Goal: Information Seeking & Learning: Learn about a topic

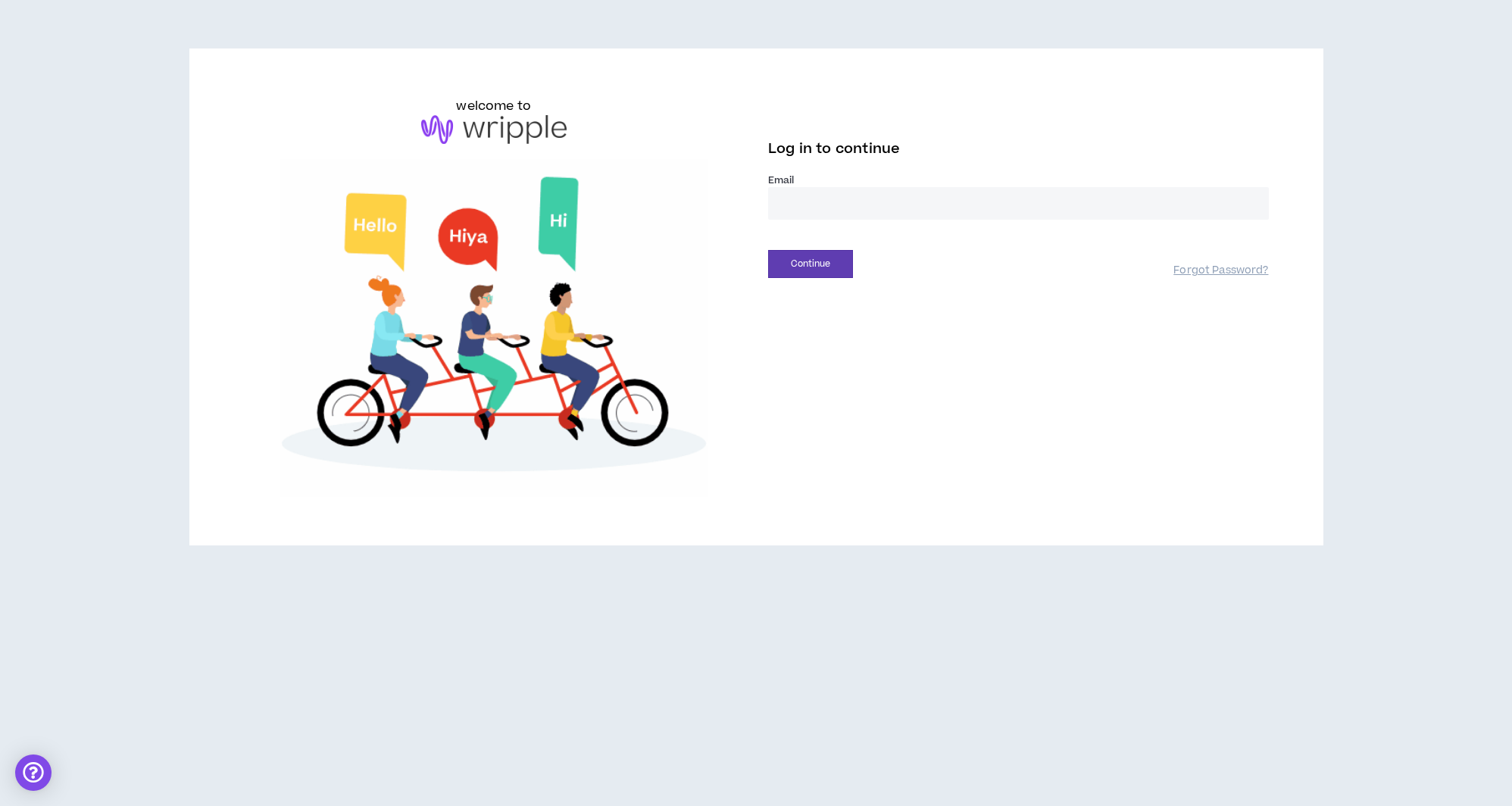
click at [927, 193] on input "email" at bounding box center [1018, 202] width 500 height 32
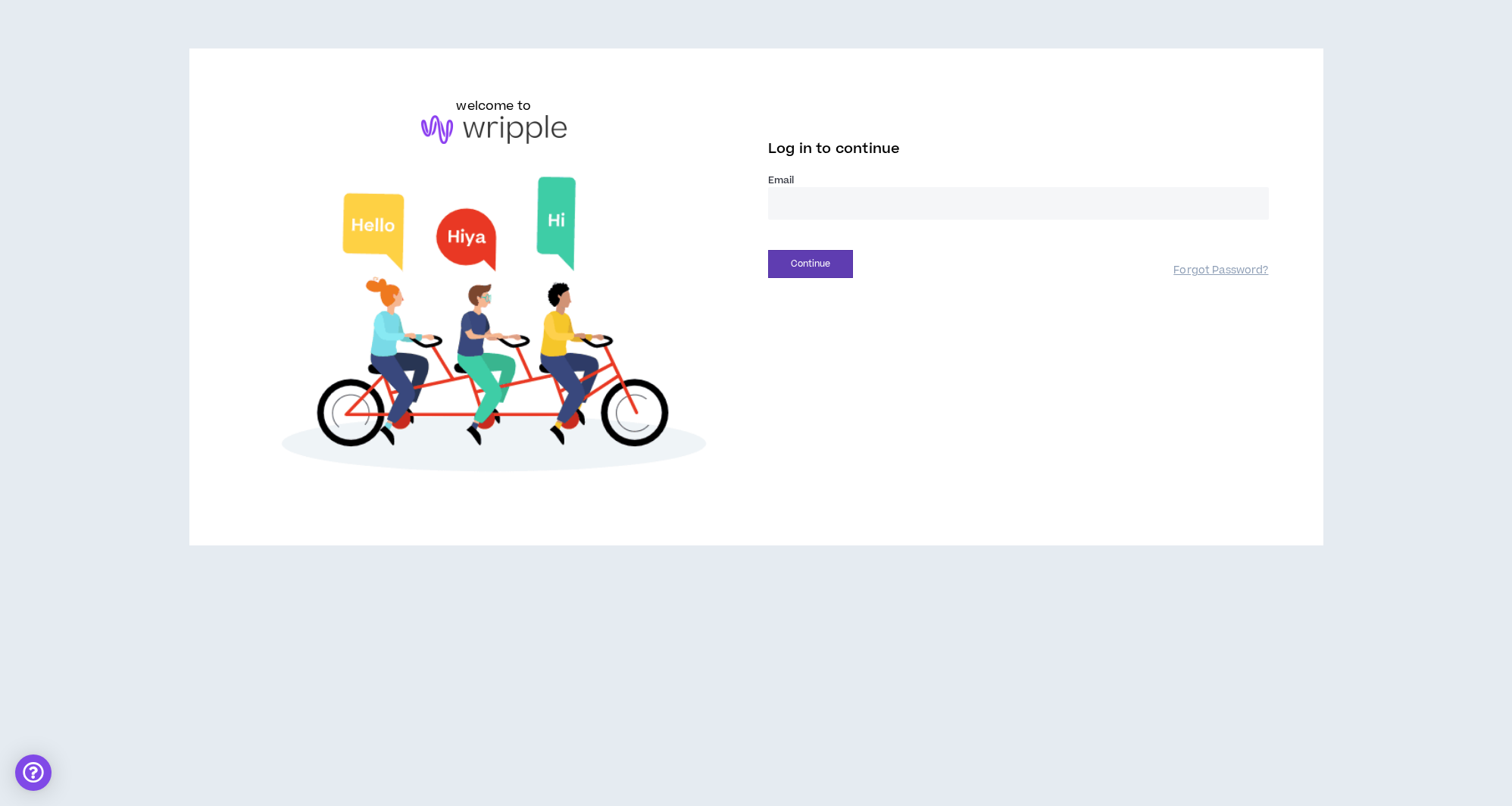
type input "**********"
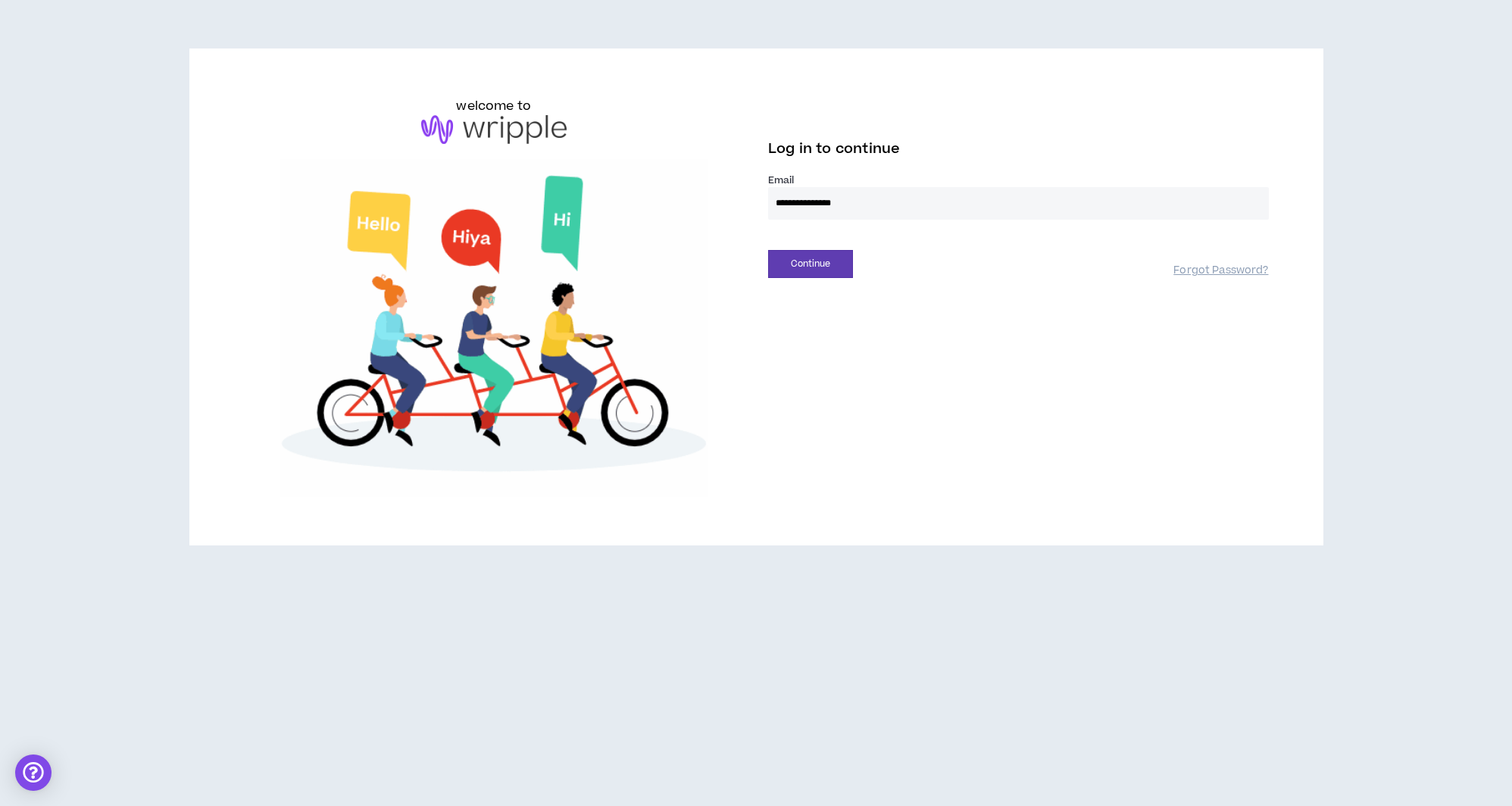
click at [835, 279] on div "**********" at bounding box center [756, 297] width 1049 height 399
click at [830, 258] on button "Continue" at bounding box center [810, 264] width 85 height 28
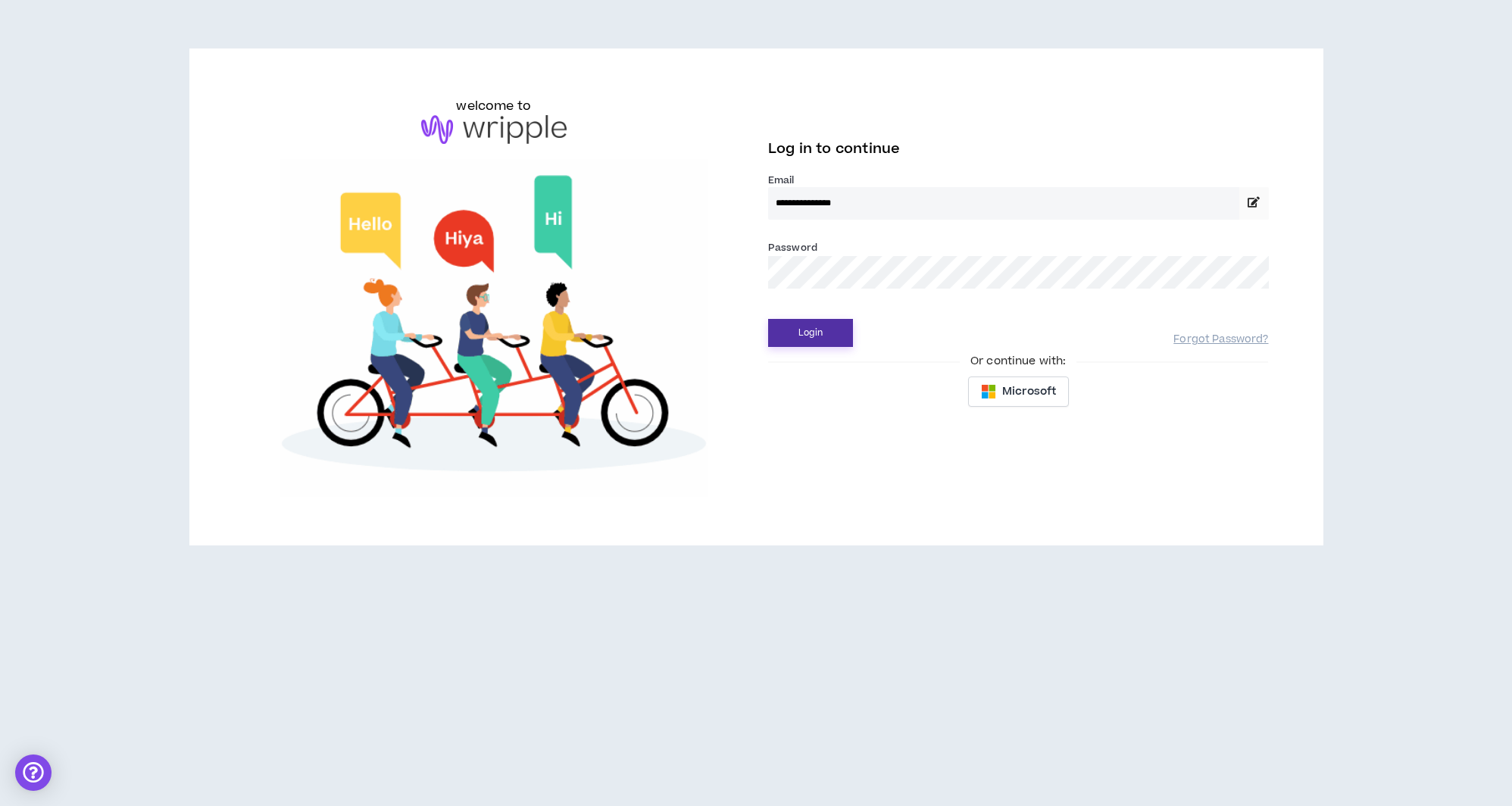
click at [824, 336] on button "Login" at bounding box center [810, 333] width 85 height 28
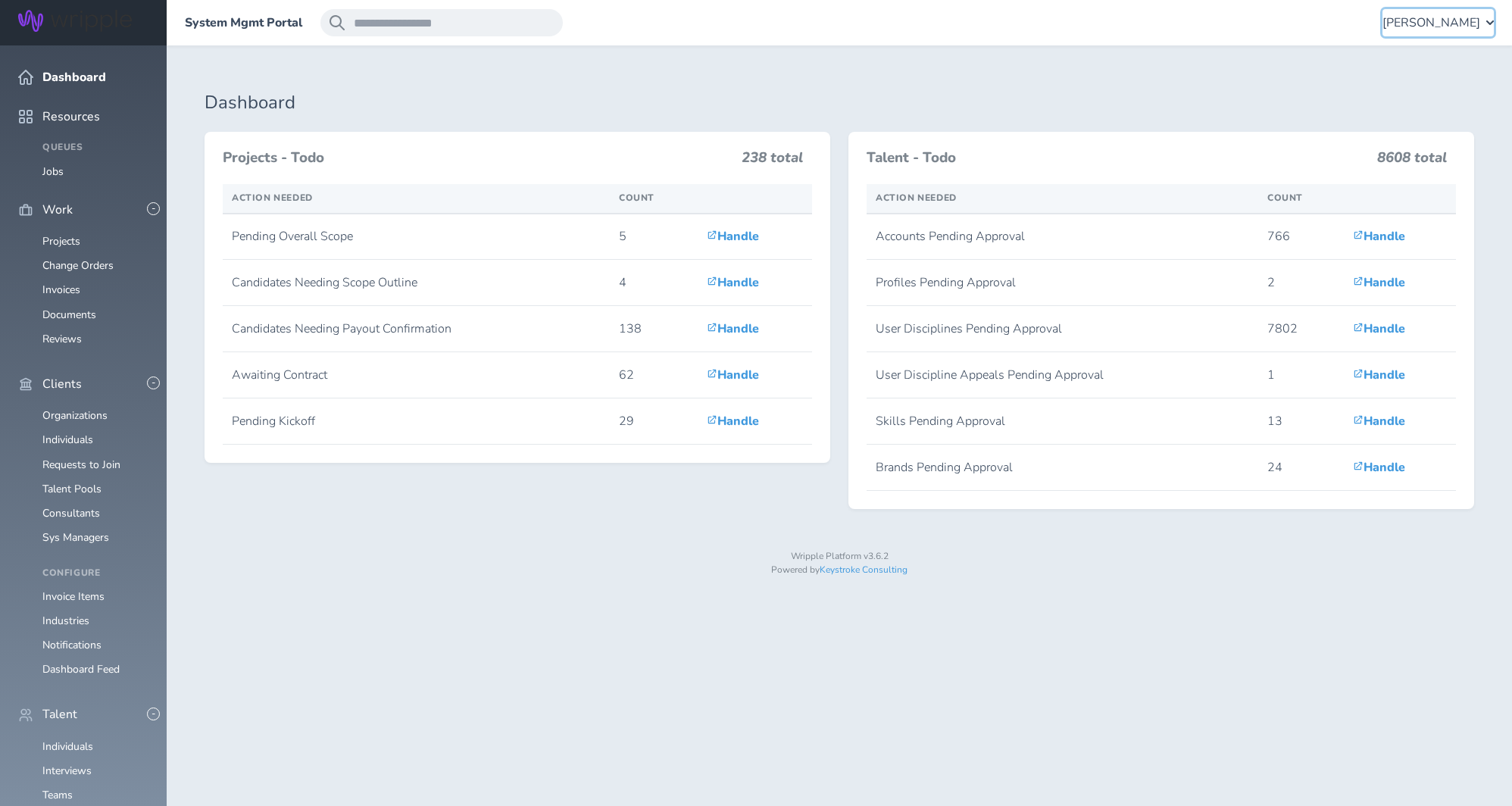
click at [1439, 16] on span "Ray Samuels" at bounding box center [1431, 23] width 98 height 14
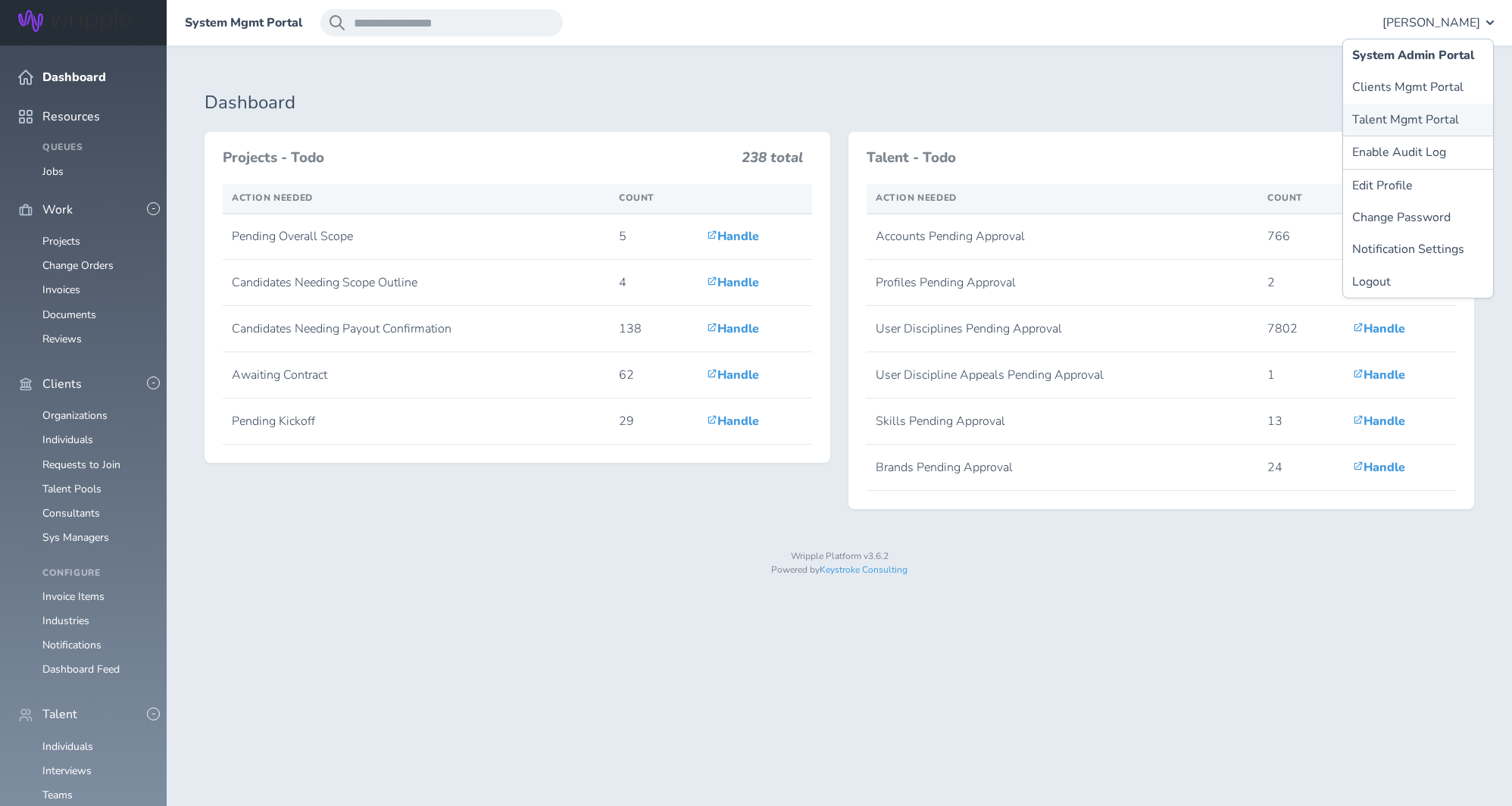
click at [1411, 115] on link "Talent Mgmt Portal" at bounding box center [1417, 119] width 150 height 32
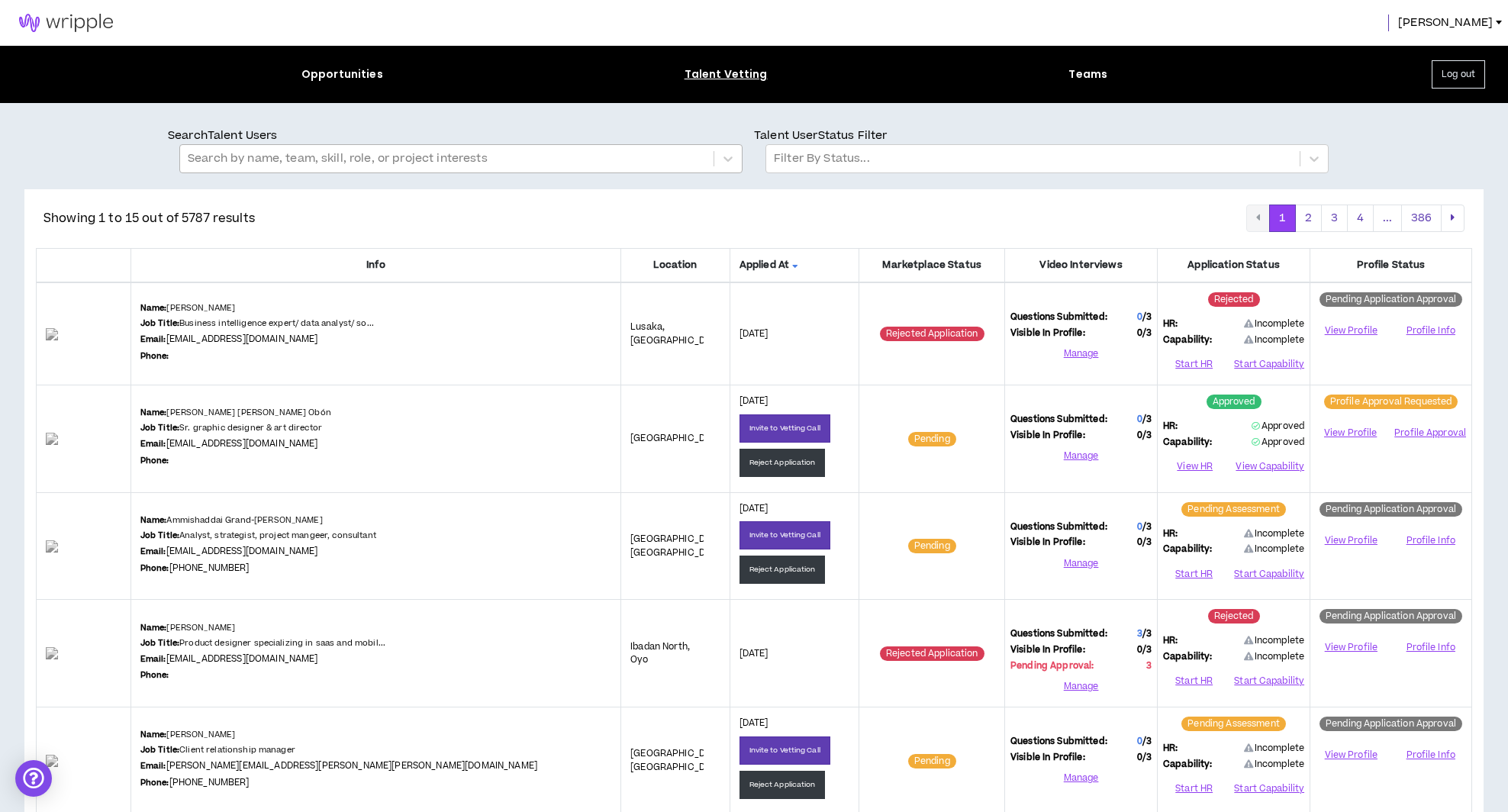
click at [450, 164] on div at bounding box center [447, 159] width 518 height 19
type input "******"
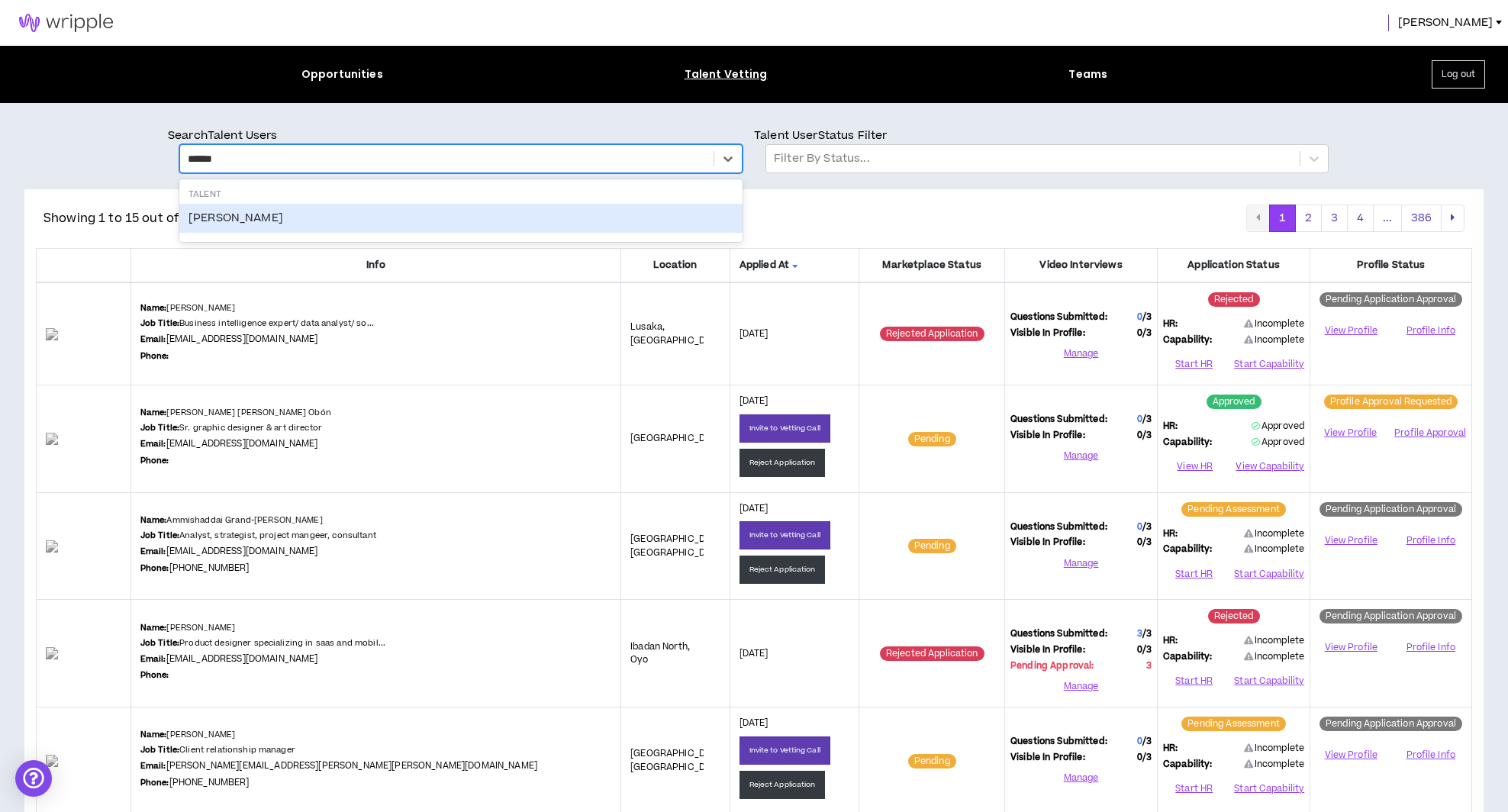
click at [269, 221] on div "Giovan Siqueira" at bounding box center [461, 218] width 563 height 29
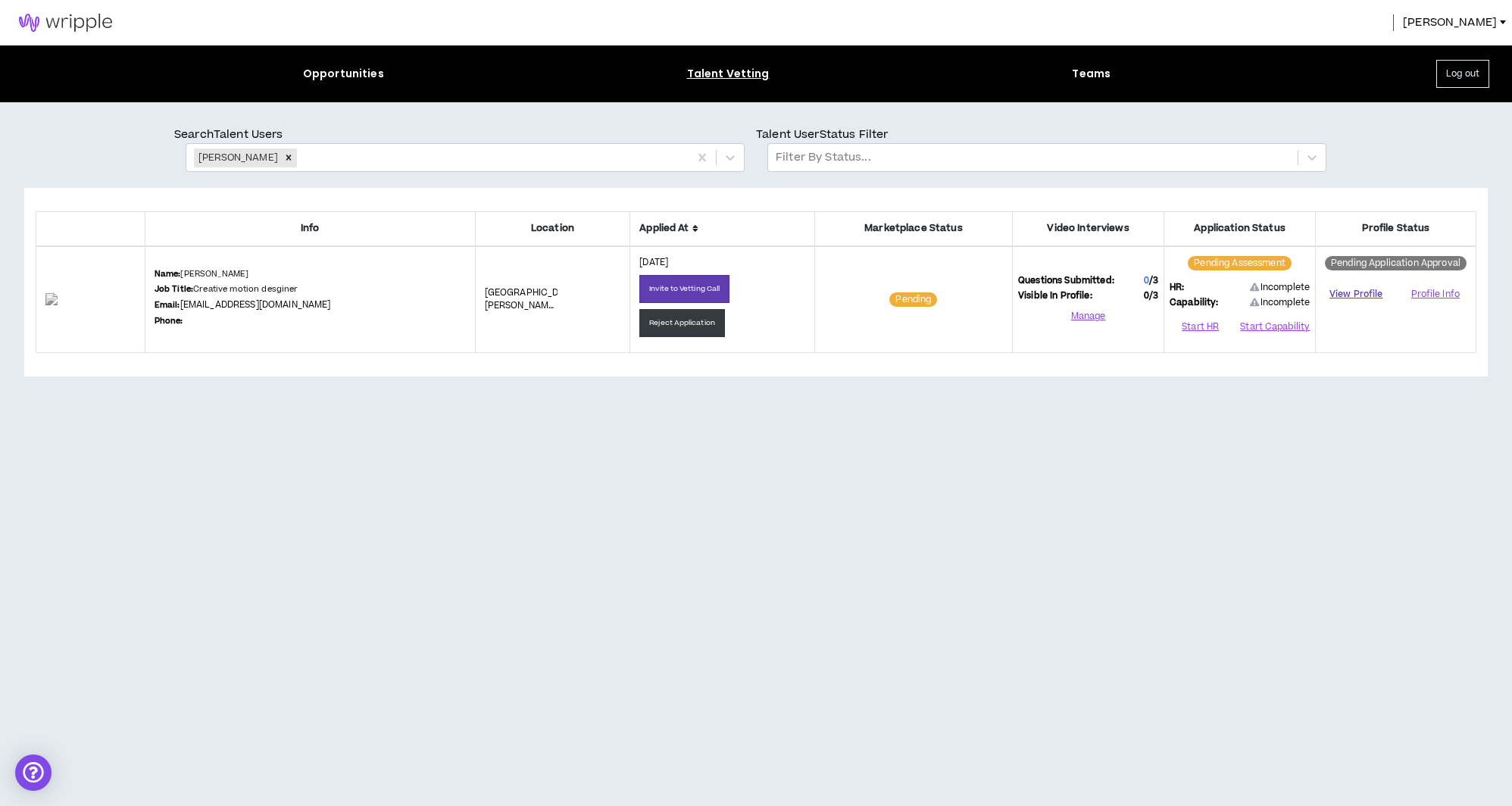
click at [1360, 293] on link "View Profile" at bounding box center [1356, 294] width 70 height 26
click at [438, 166] on div at bounding box center [490, 158] width 381 height 19
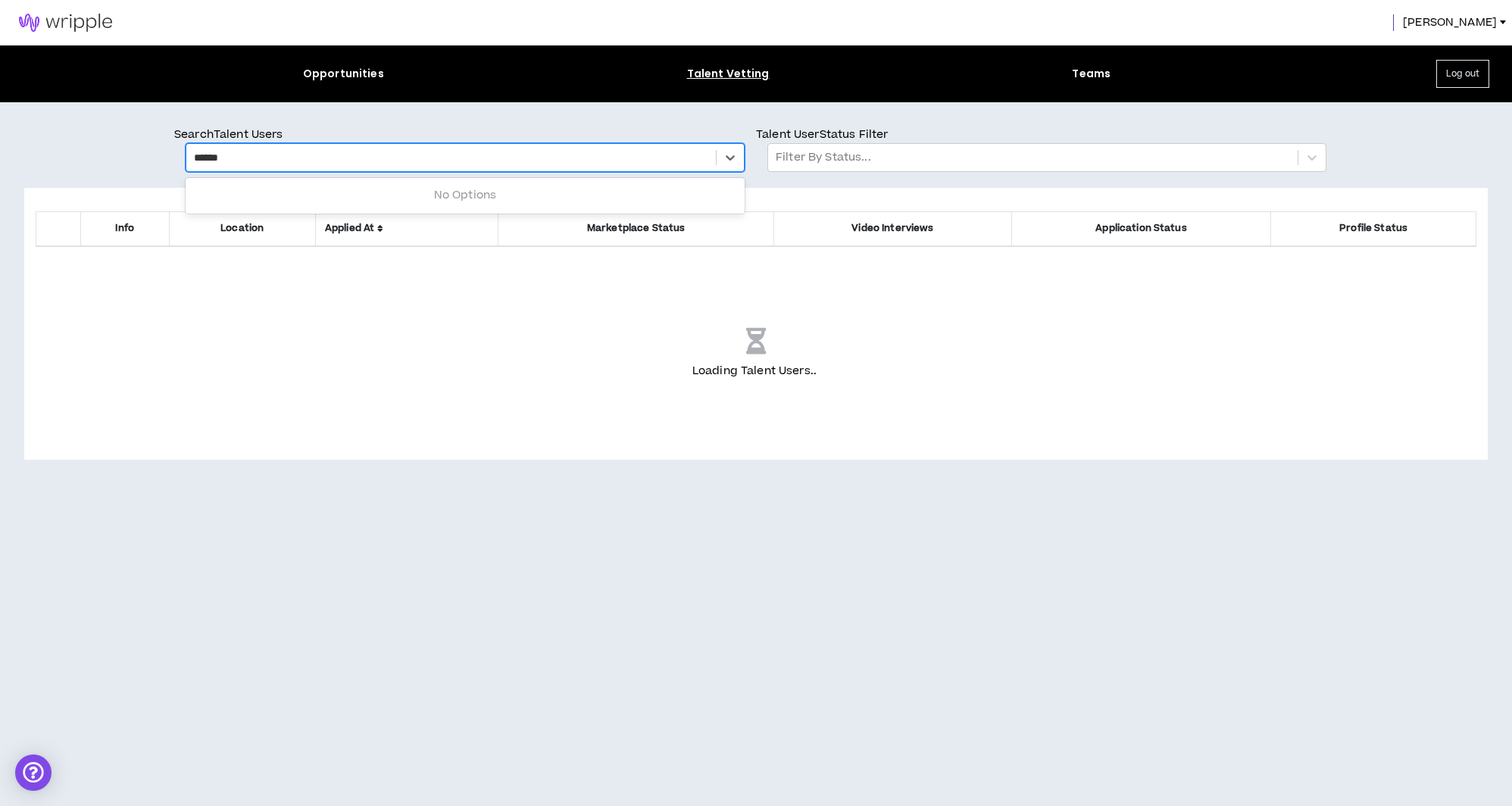
type input "*******"
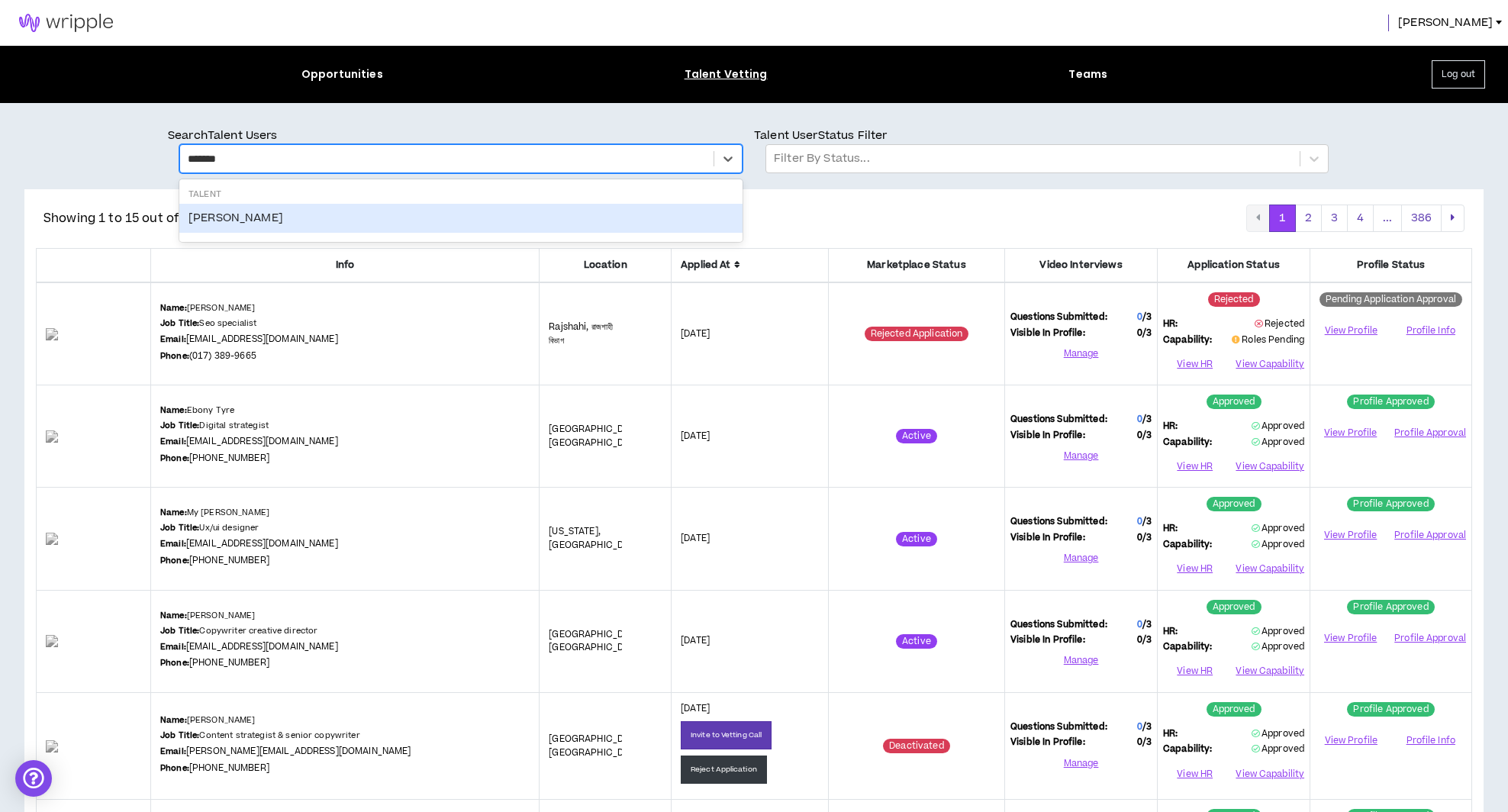
click at [253, 219] on div "Jaemi Graham" at bounding box center [461, 218] width 563 height 29
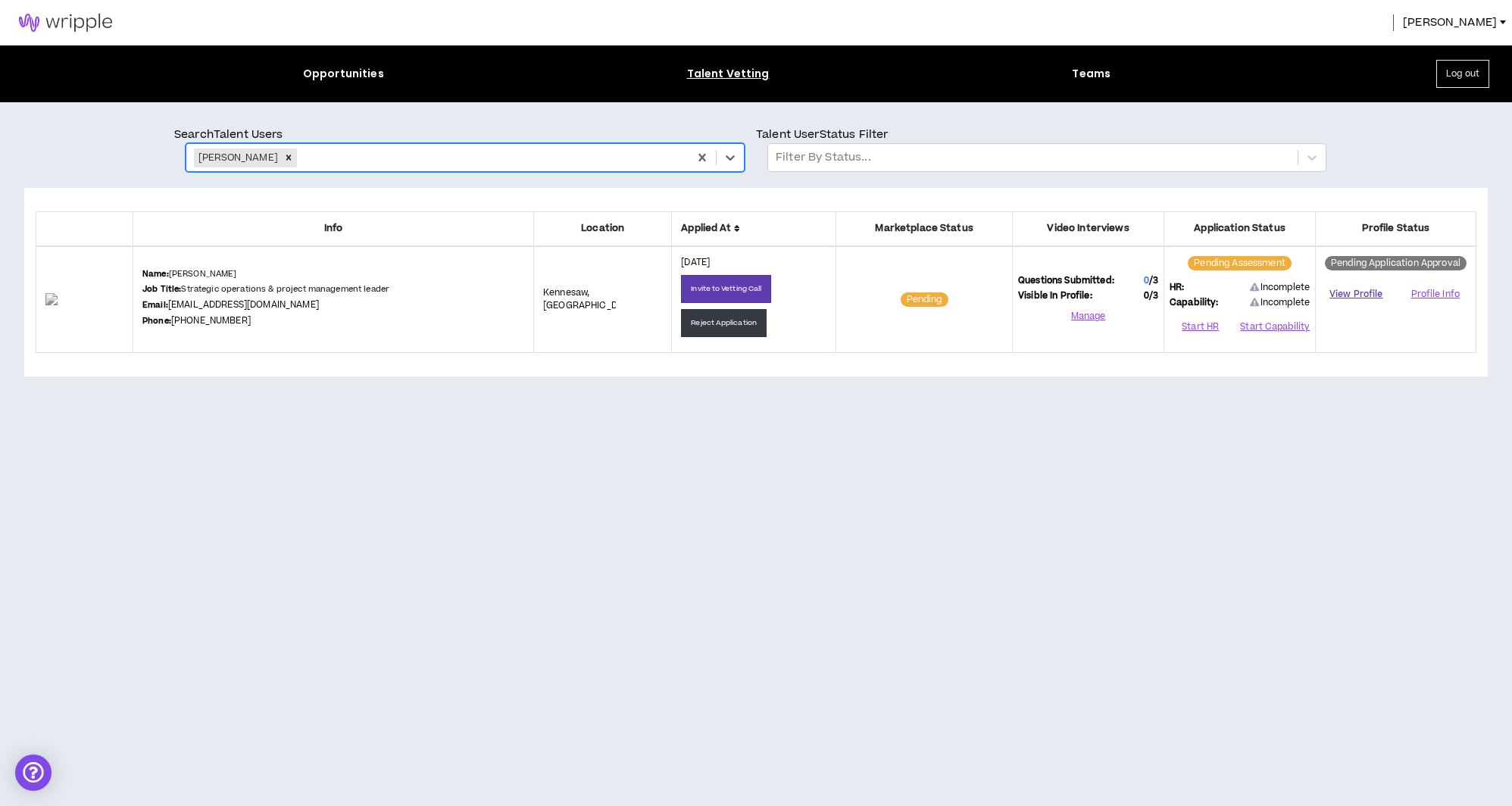
click at [1360, 282] on link "View Profile" at bounding box center [1356, 294] width 70 height 26
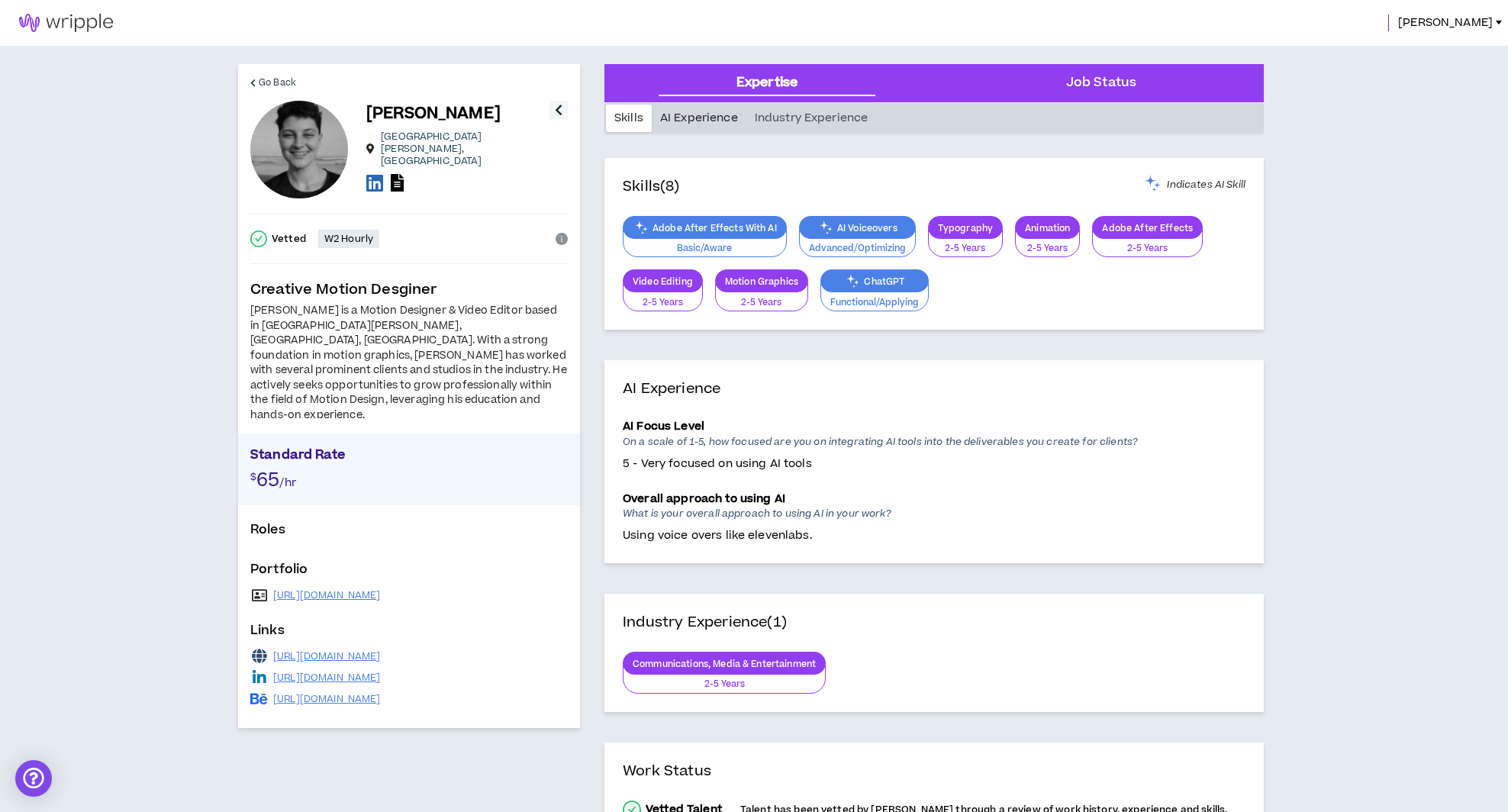
click at [692, 120] on div "AI Experience" at bounding box center [698, 117] width 94 height 27
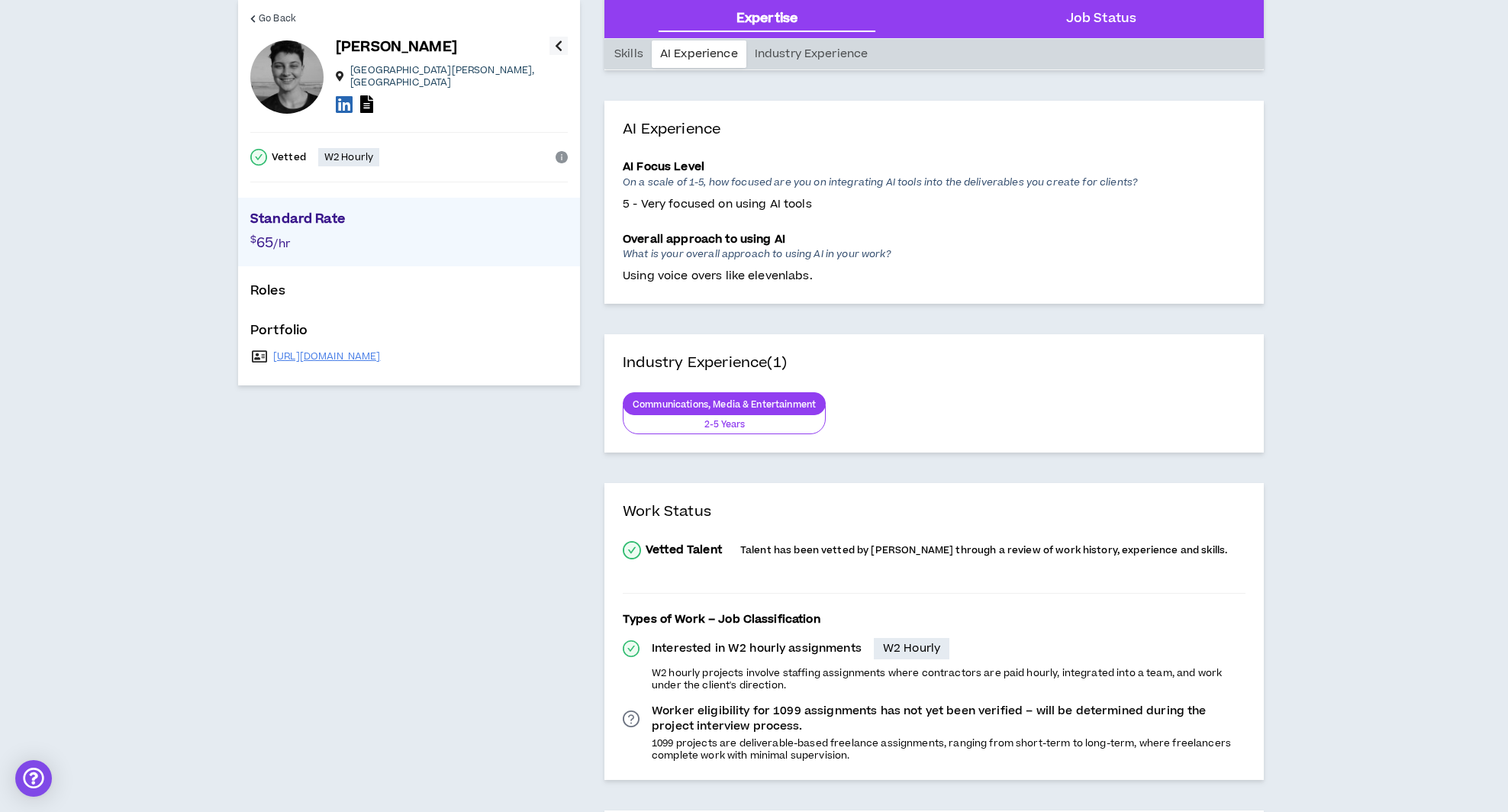
scroll to position [261, 0]
click at [813, 50] on div "Industry Experience" at bounding box center [811, 54] width 131 height 27
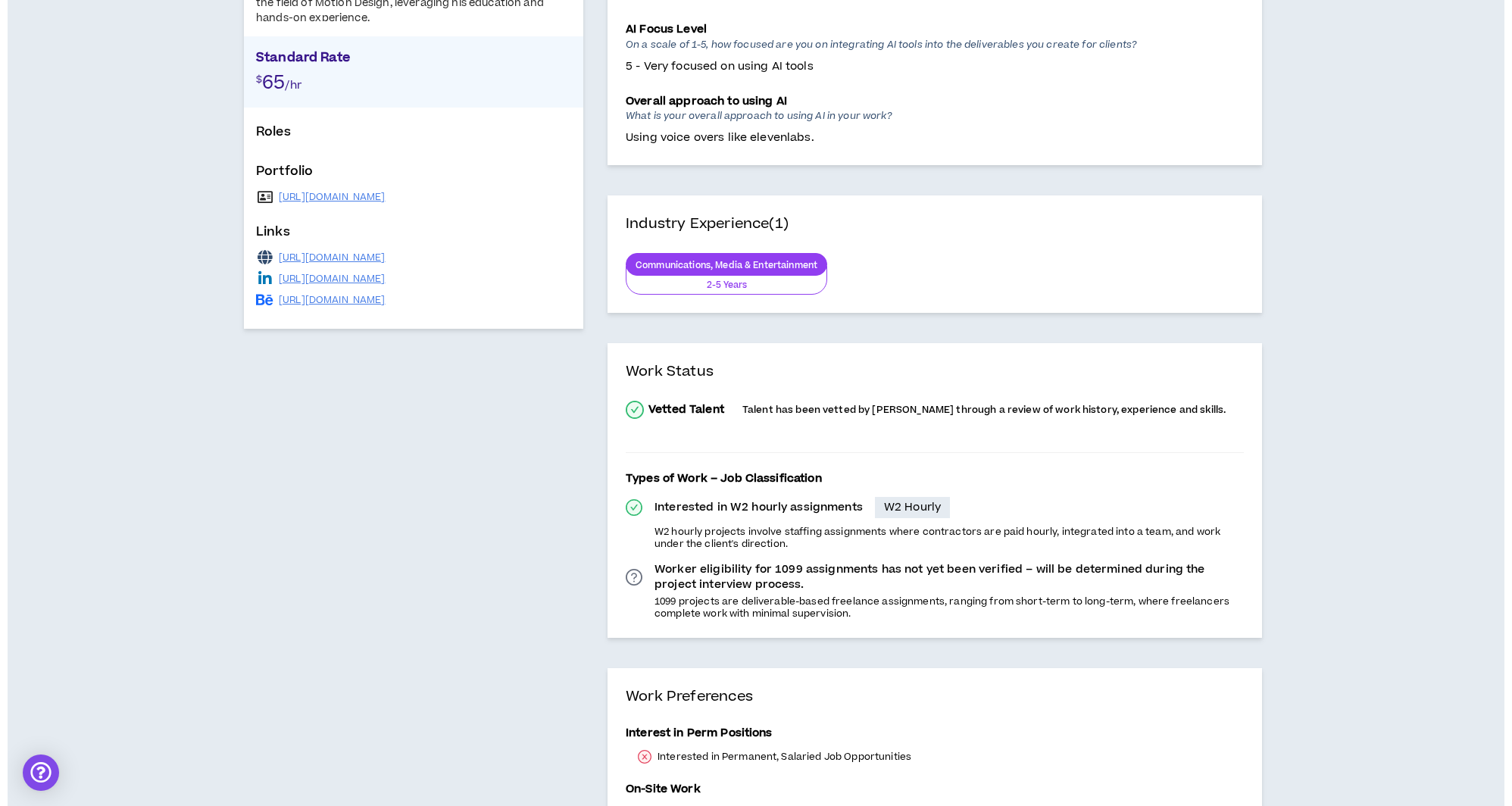
scroll to position [0, 0]
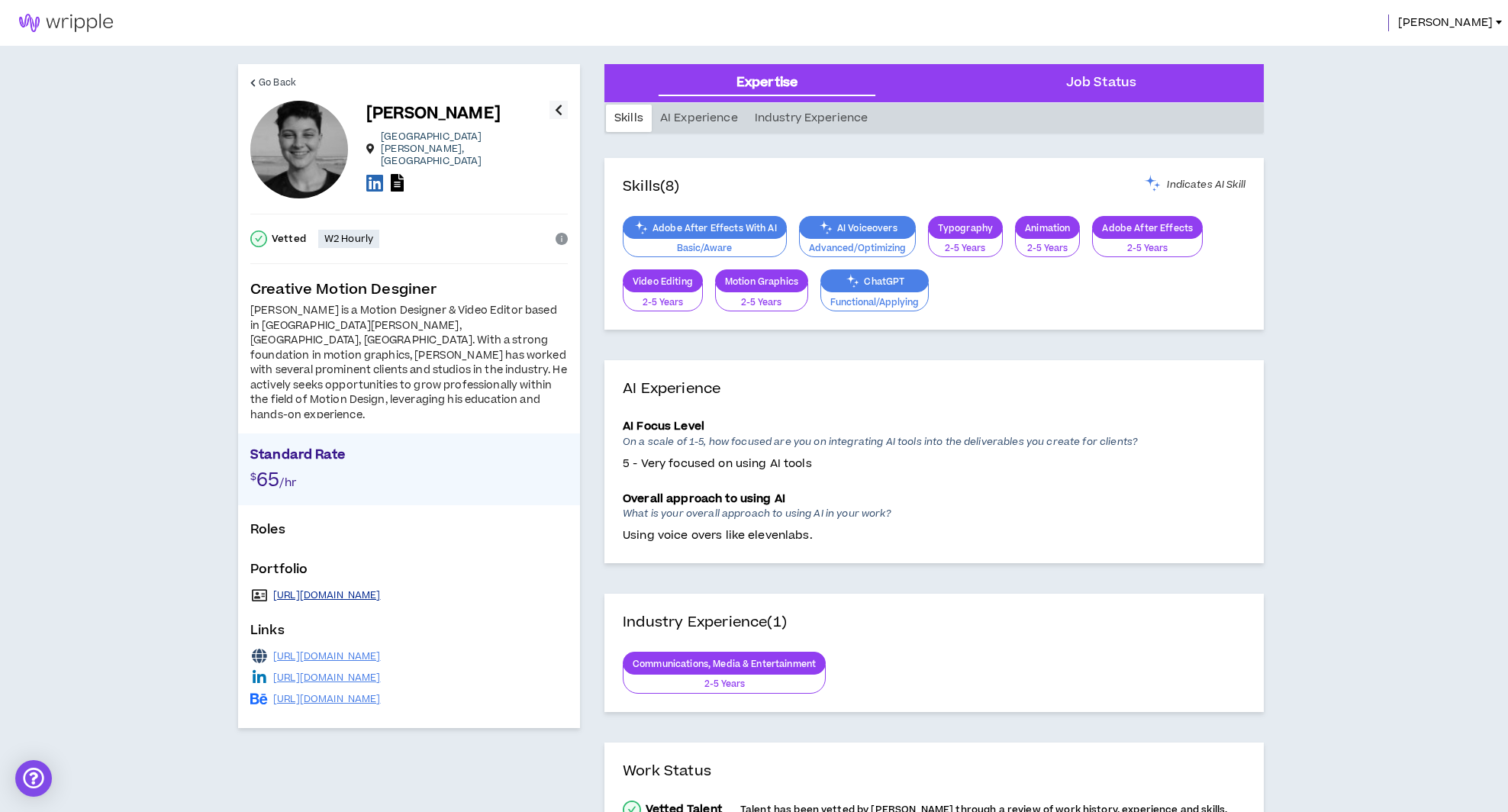
click at [358, 589] on link "https://gifurco.myportfolio.com/" at bounding box center [327, 595] width 108 height 12
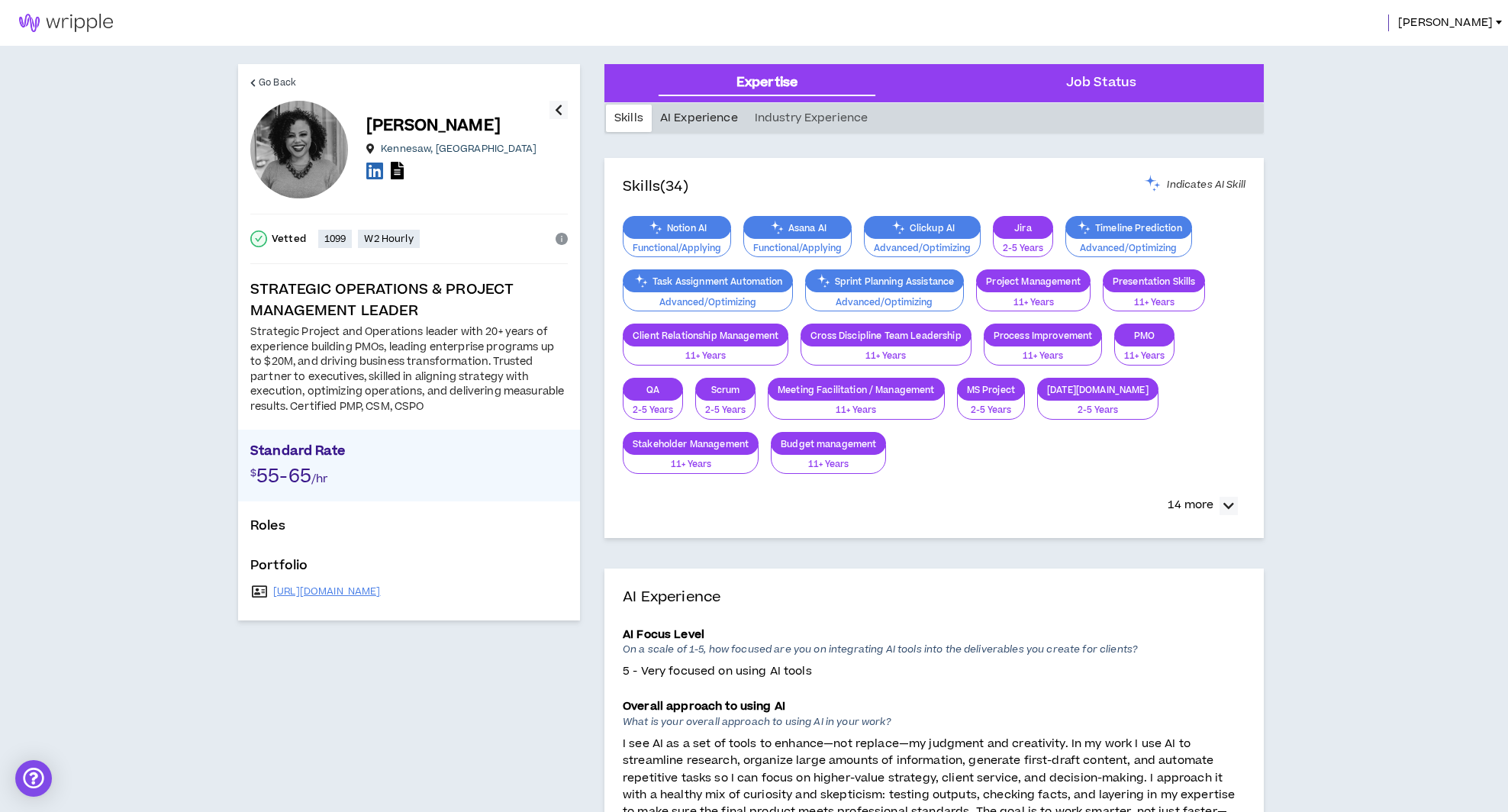
click at [682, 118] on div "AI Experience" at bounding box center [698, 117] width 94 height 27
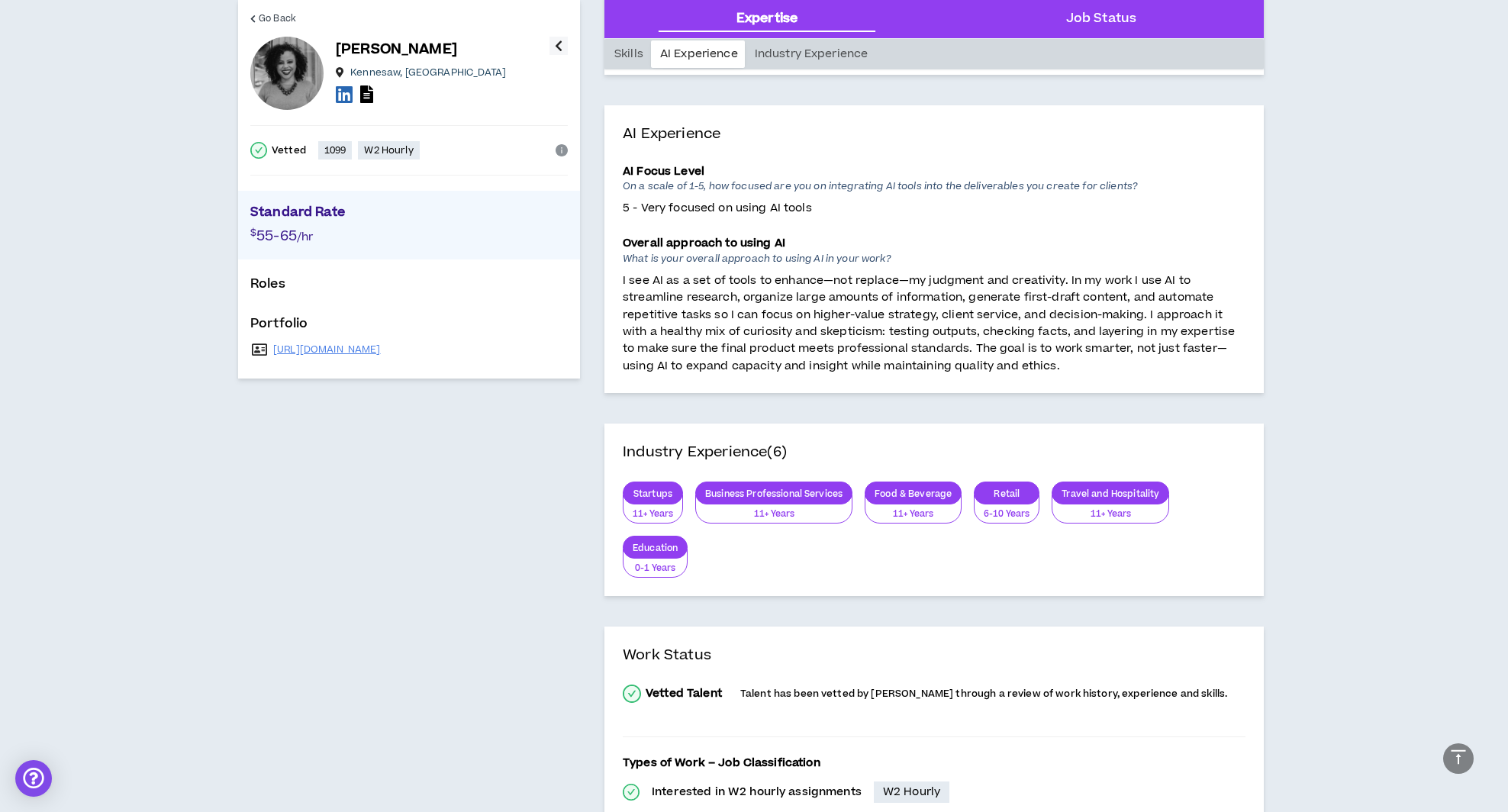
scroll to position [468, 0]
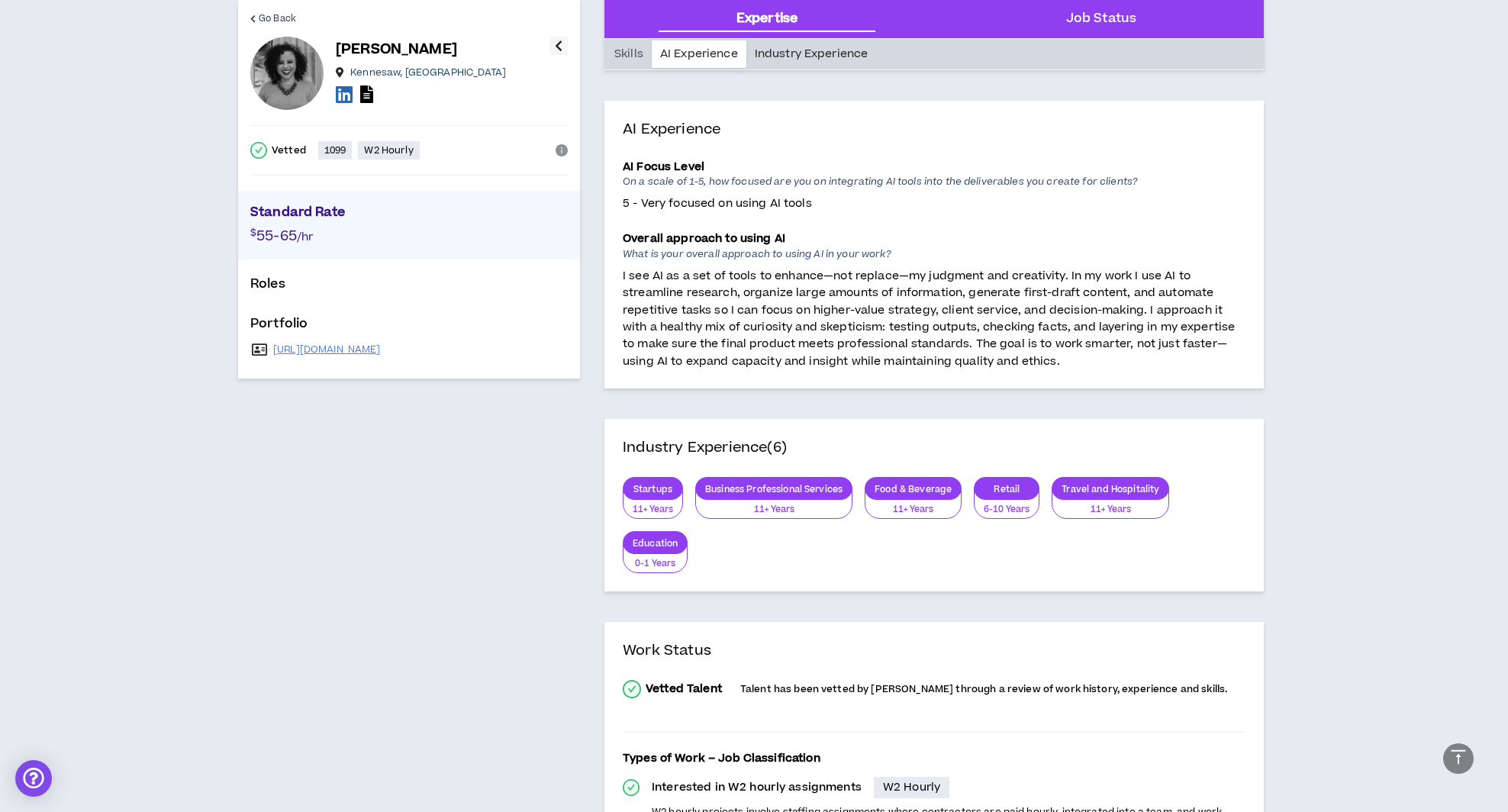
click at [795, 62] on div "Industry Experience" at bounding box center [811, 54] width 131 height 27
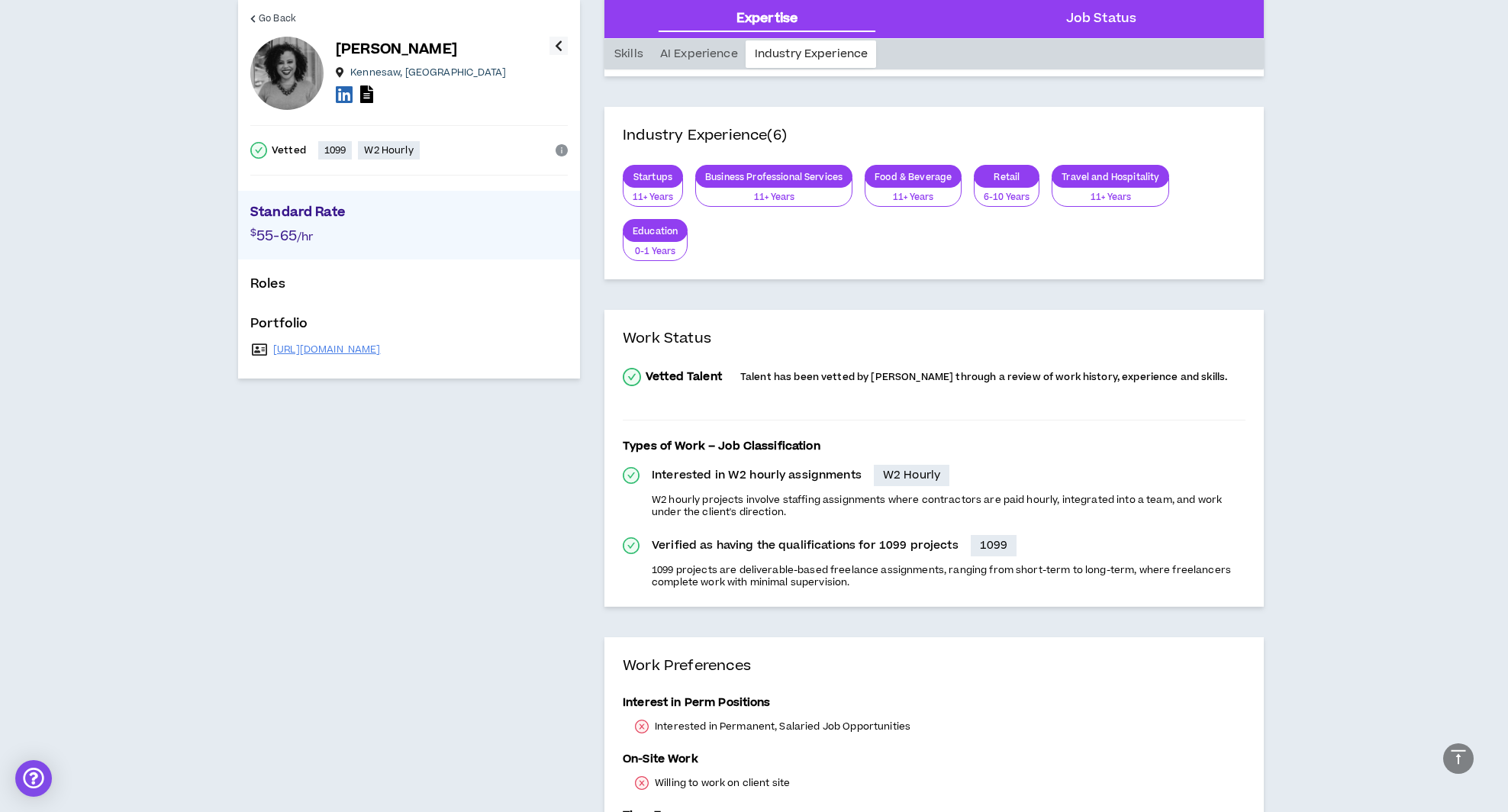
scroll to position [786, 0]
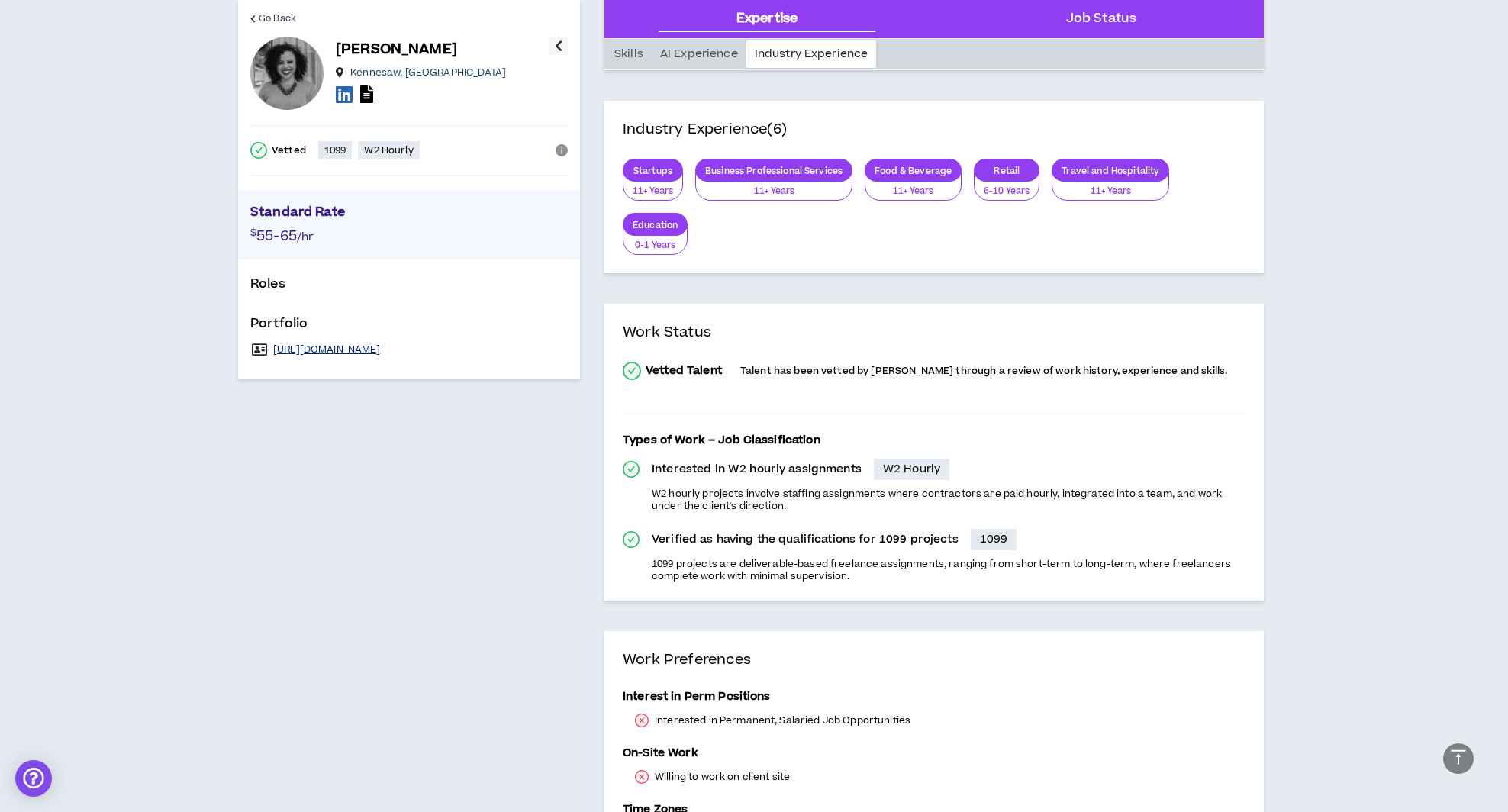
click at [372, 345] on link "[URL][DOMAIN_NAME]" at bounding box center [327, 350] width 108 height 12
click at [402, 341] on div "[URL][DOMAIN_NAME]" at bounding box center [410, 350] width 318 height 21
click at [381, 346] on link "[URL][DOMAIN_NAME]" at bounding box center [327, 350] width 108 height 12
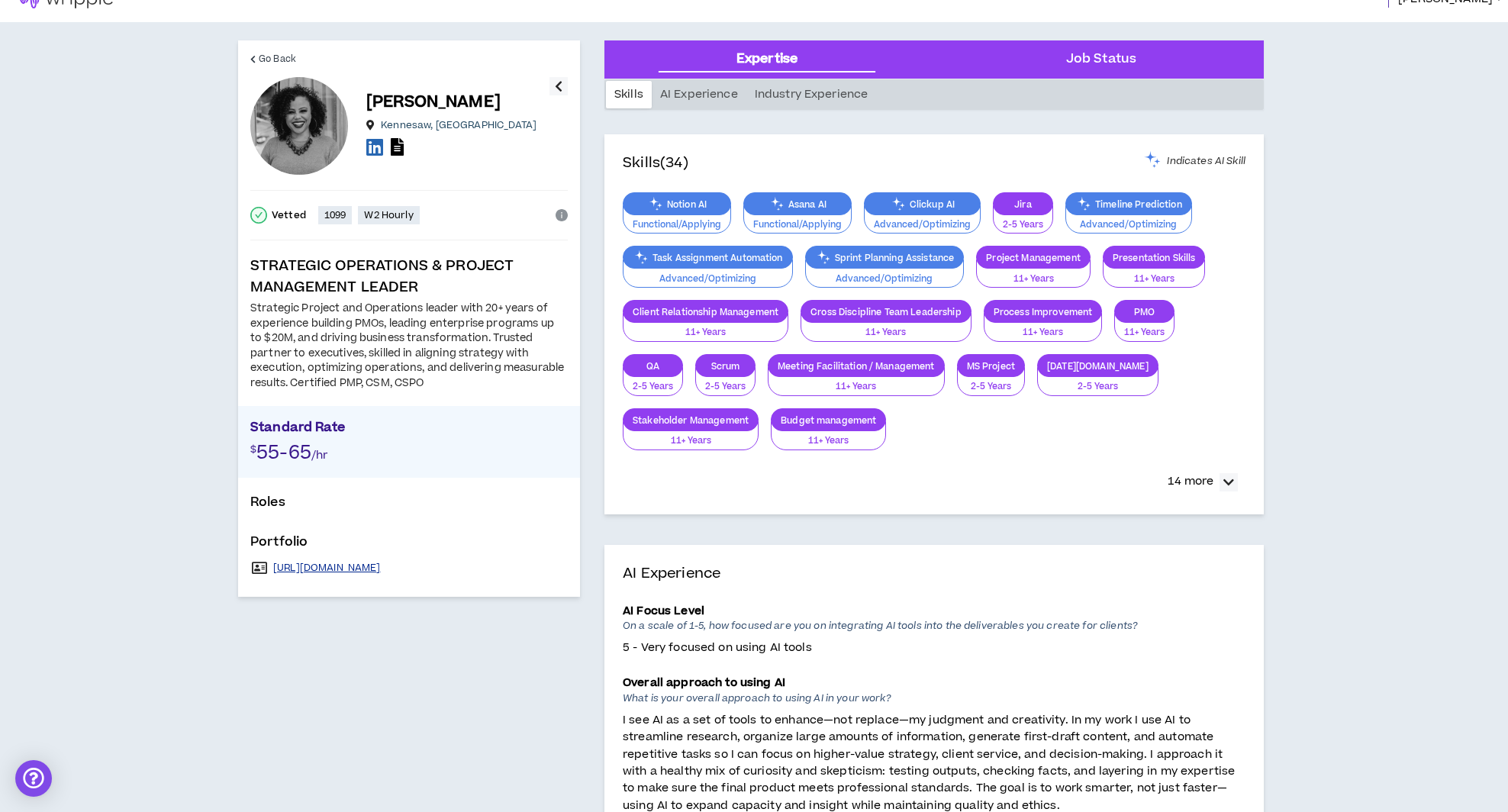
scroll to position [0, 0]
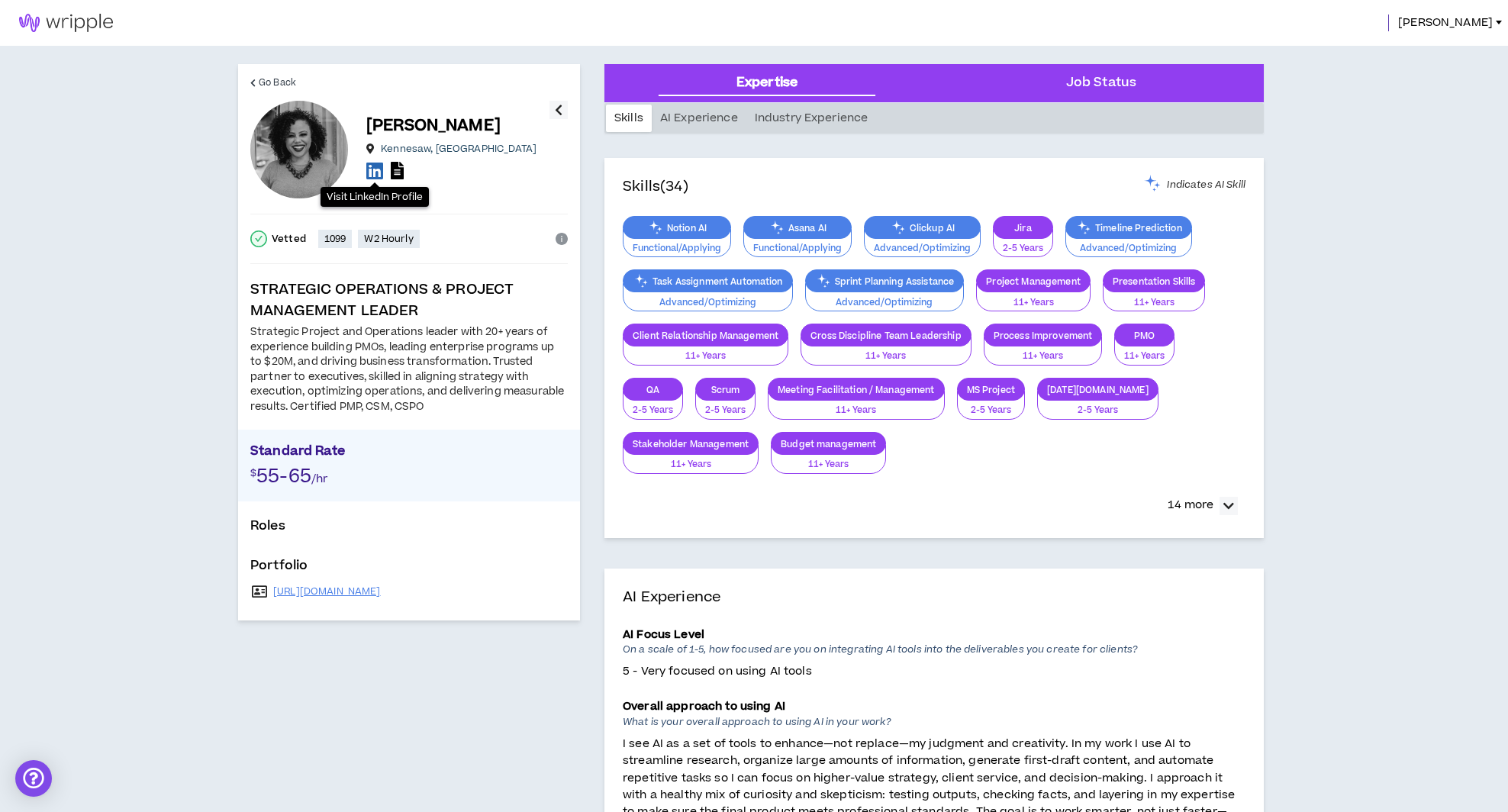
click at [373, 171] on icon at bounding box center [374, 170] width 17 height 19
click at [270, 517] on p "Roles" at bounding box center [410, 529] width 318 height 25
click at [270, 521] on p "Roles" at bounding box center [410, 529] width 318 height 25
click at [370, 171] on icon at bounding box center [374, 170] width 17 height 19
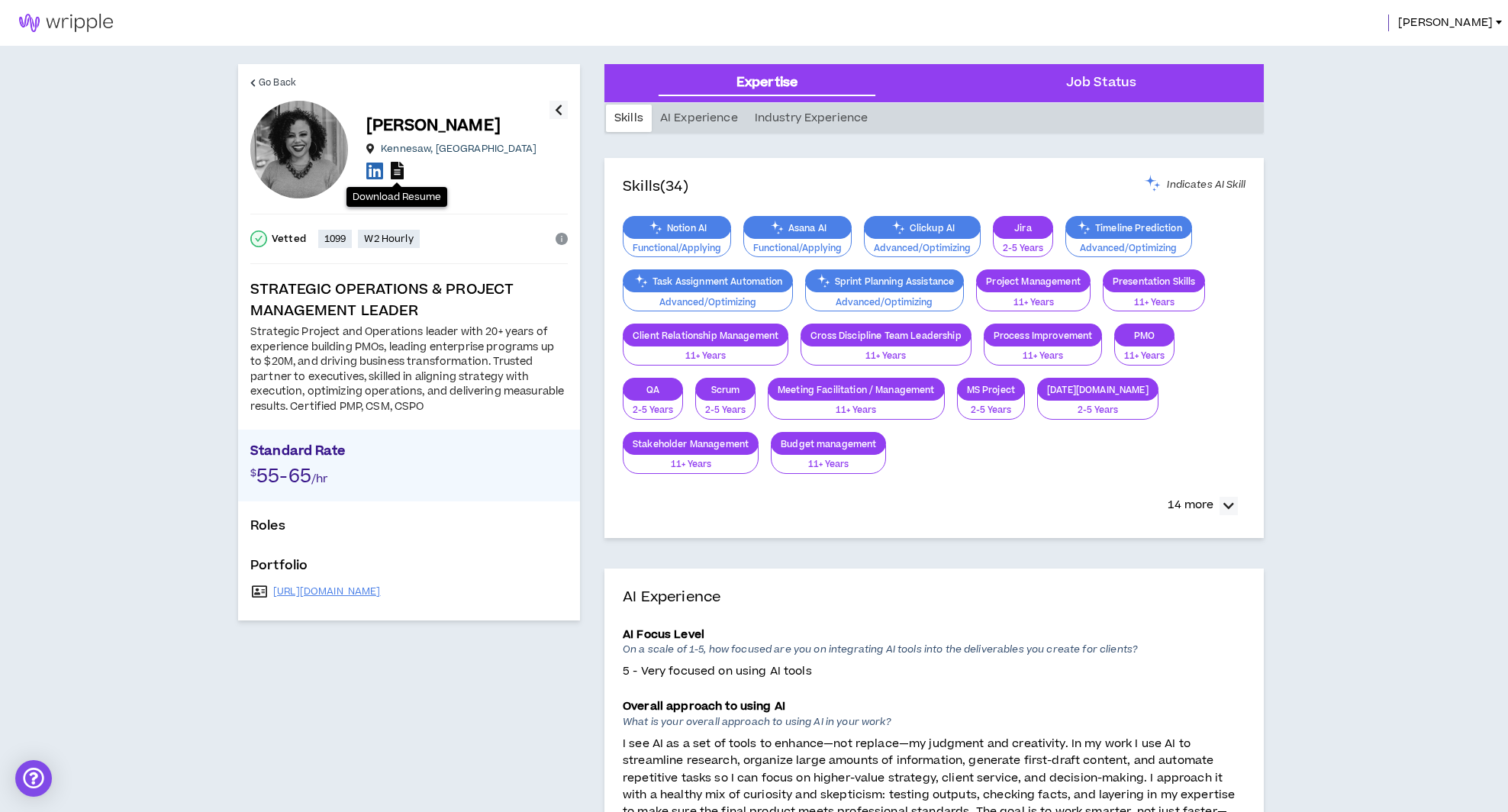
click at [399, 173] on icon at bounding box center [397, 170] width 13 height 18
